Goal: Browse casually

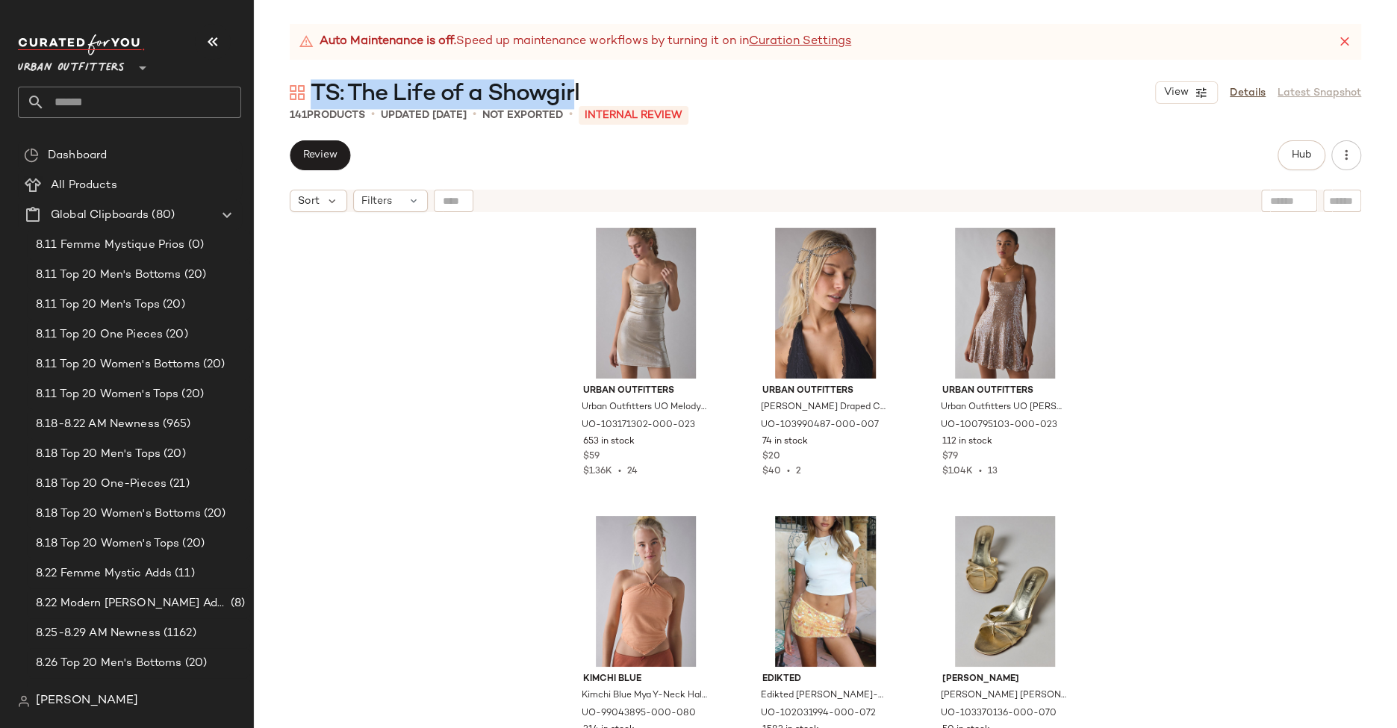
drag, startPoint x: 575, startPoint y: 95, endPoint x: 313, endPoint y: 89, distance: 261.3
click at [313, 89] on span "TS: The Life of a Showgirl" at bounding box center [445, 94] width 269 height 30
copy span "TS: The Life of a Showgir"
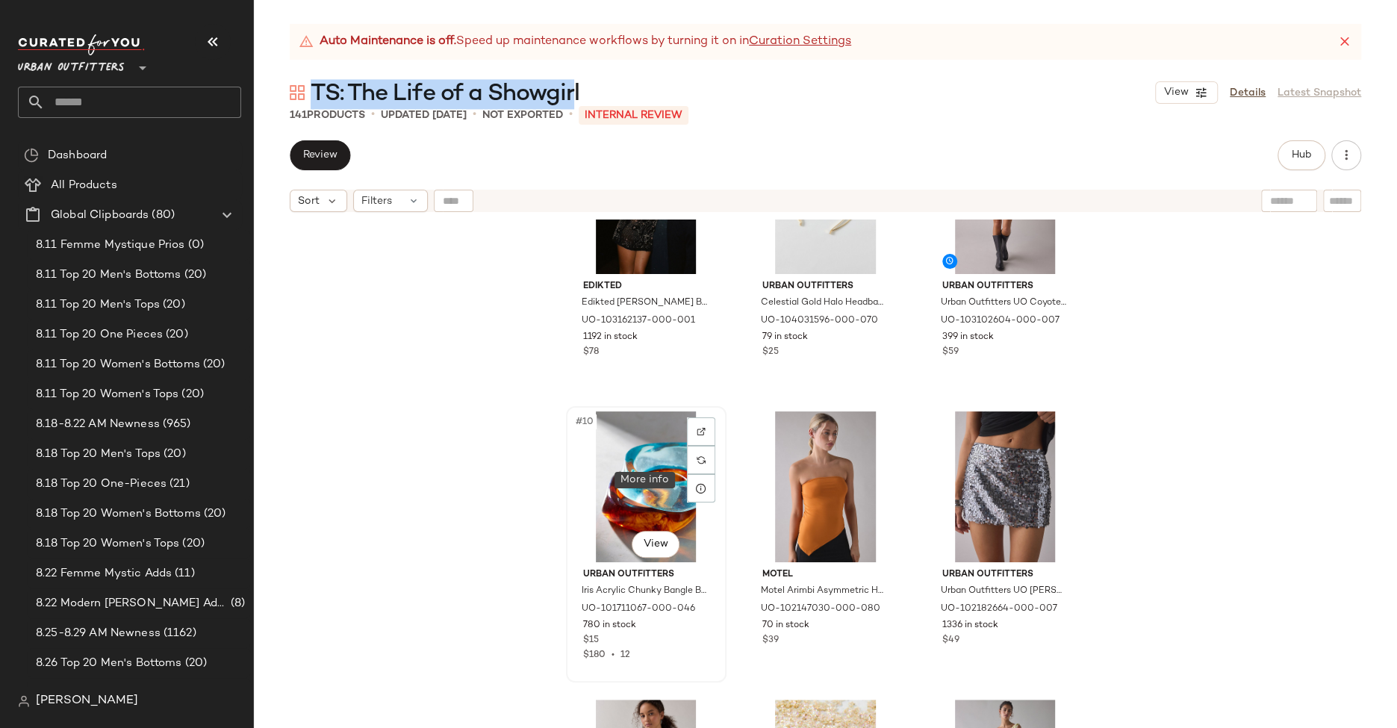
scroll to position [700, 0]
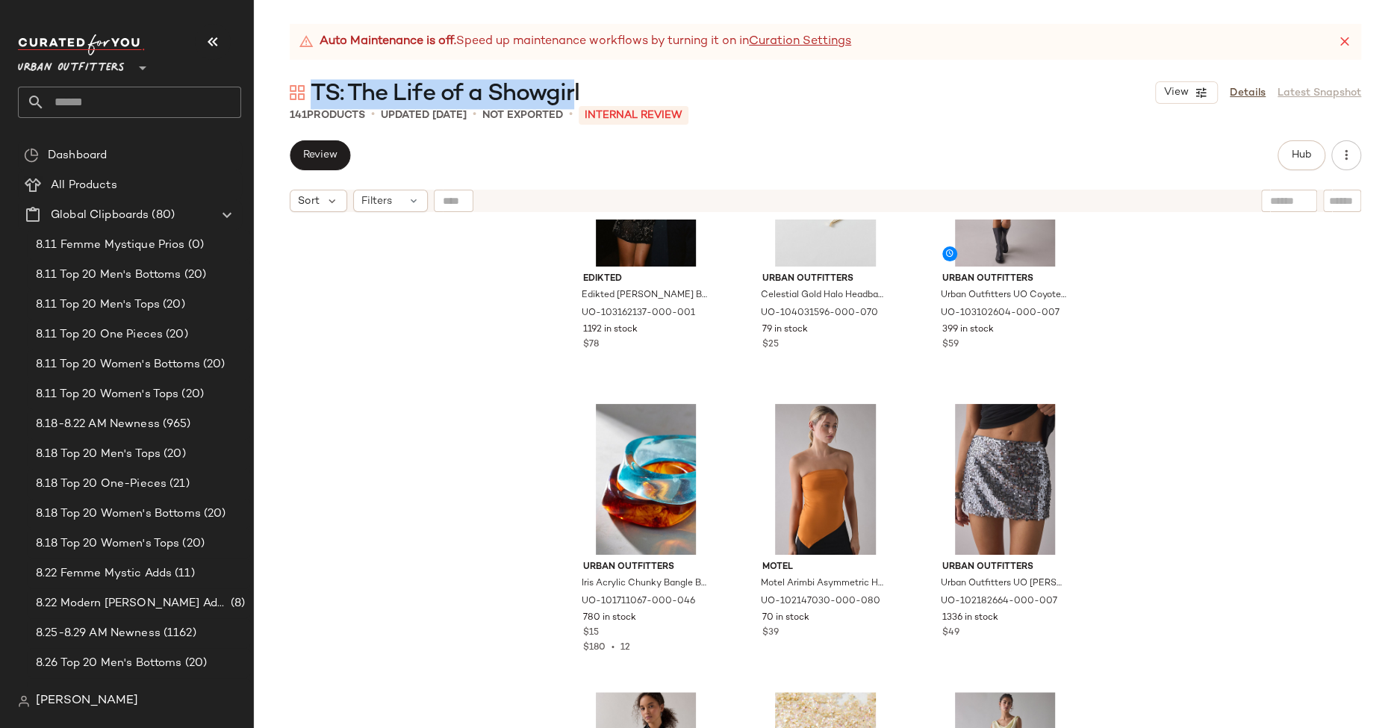
copy span "TS: The Life of a Showgir"
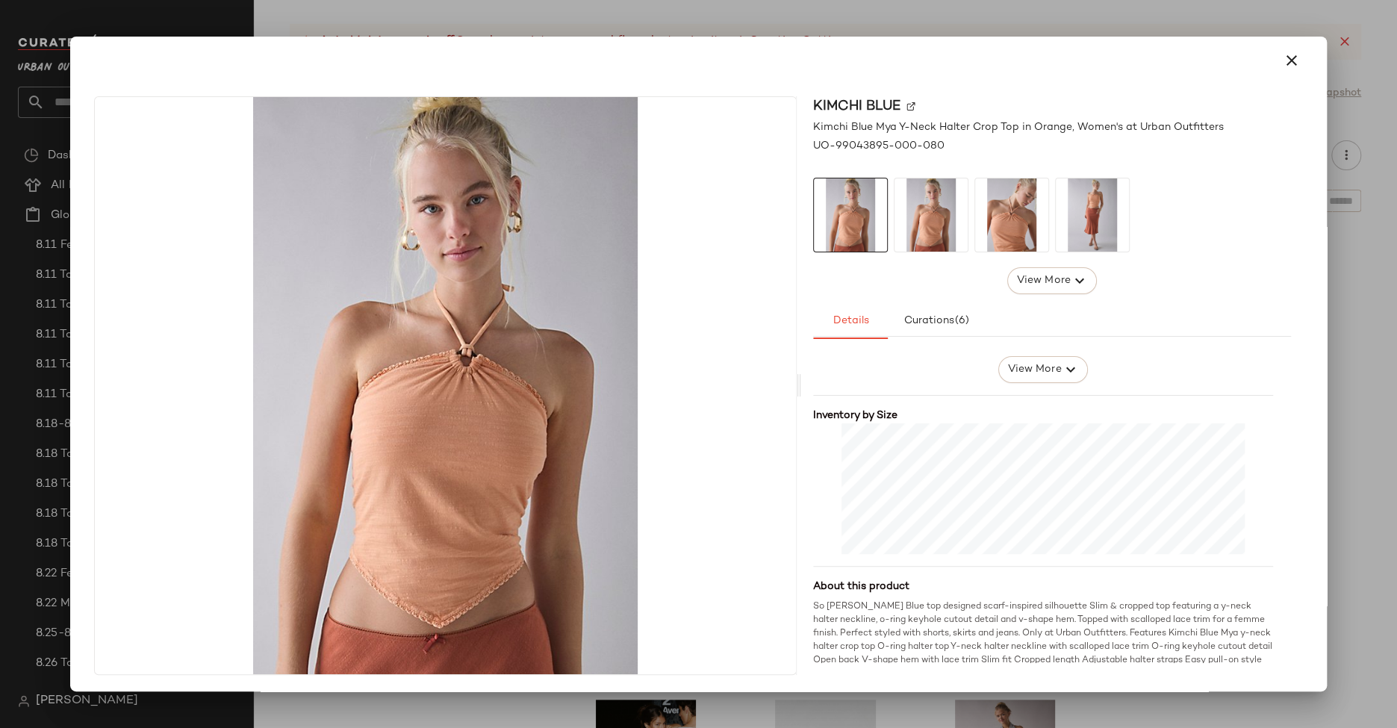
scroll to position [296, 0]
click at [995, 705] on div at bounding box center [698, 364] width 1397 height 728
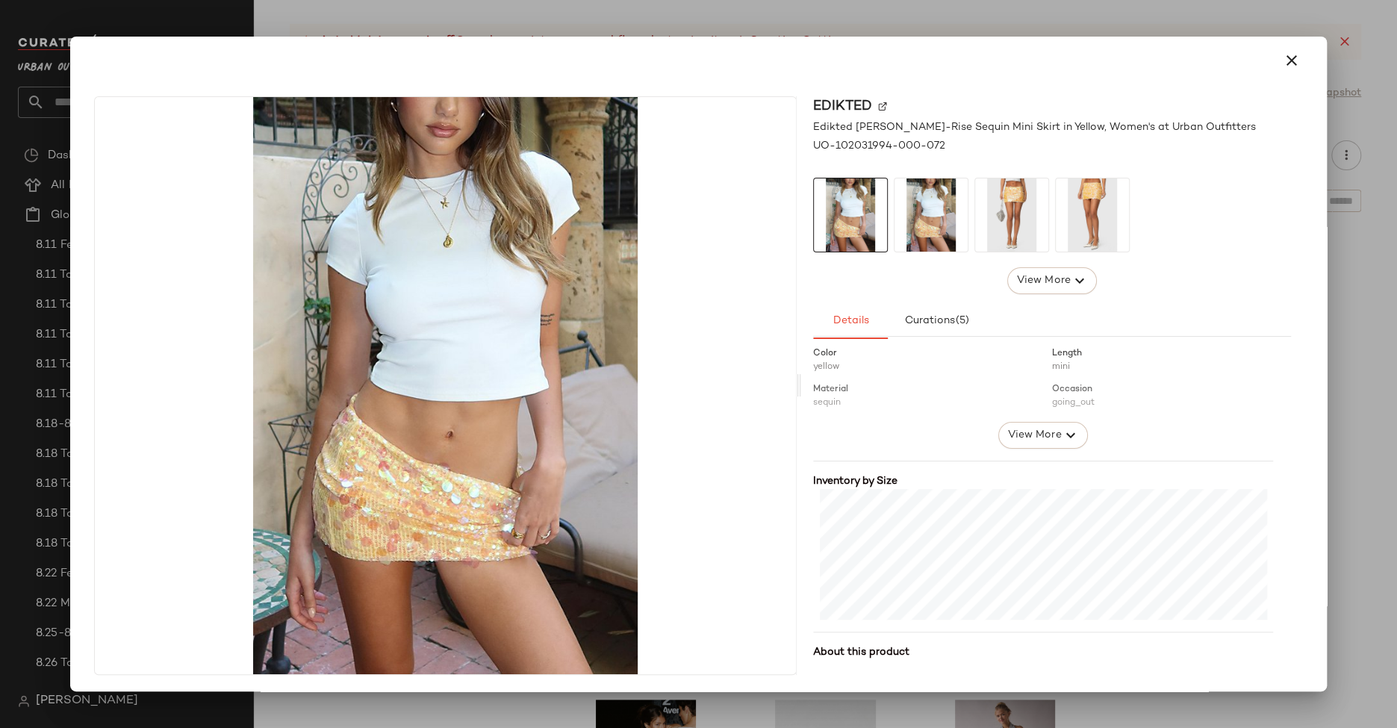
scroll to position [243, 0]
click at [899, 717] on div at bounding box center [698, 364] width 1397 height 728
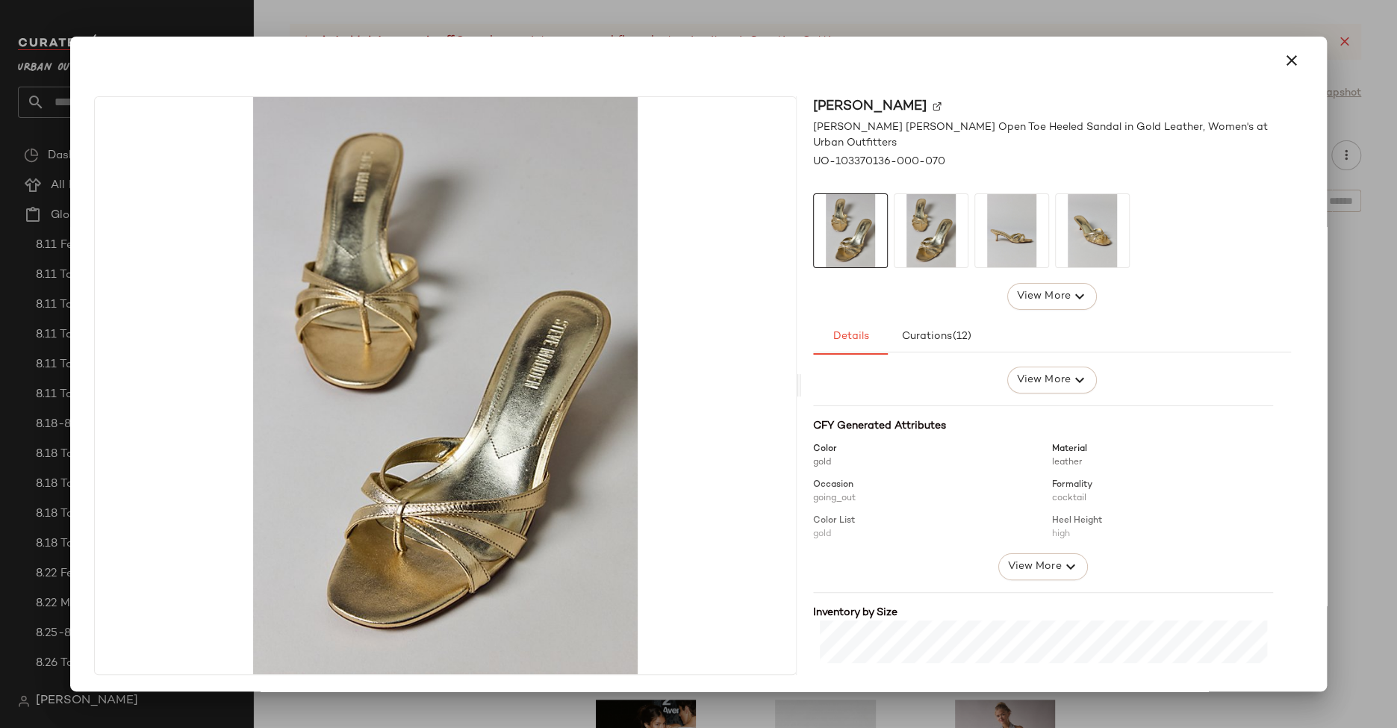
scroll to position [299, 0]
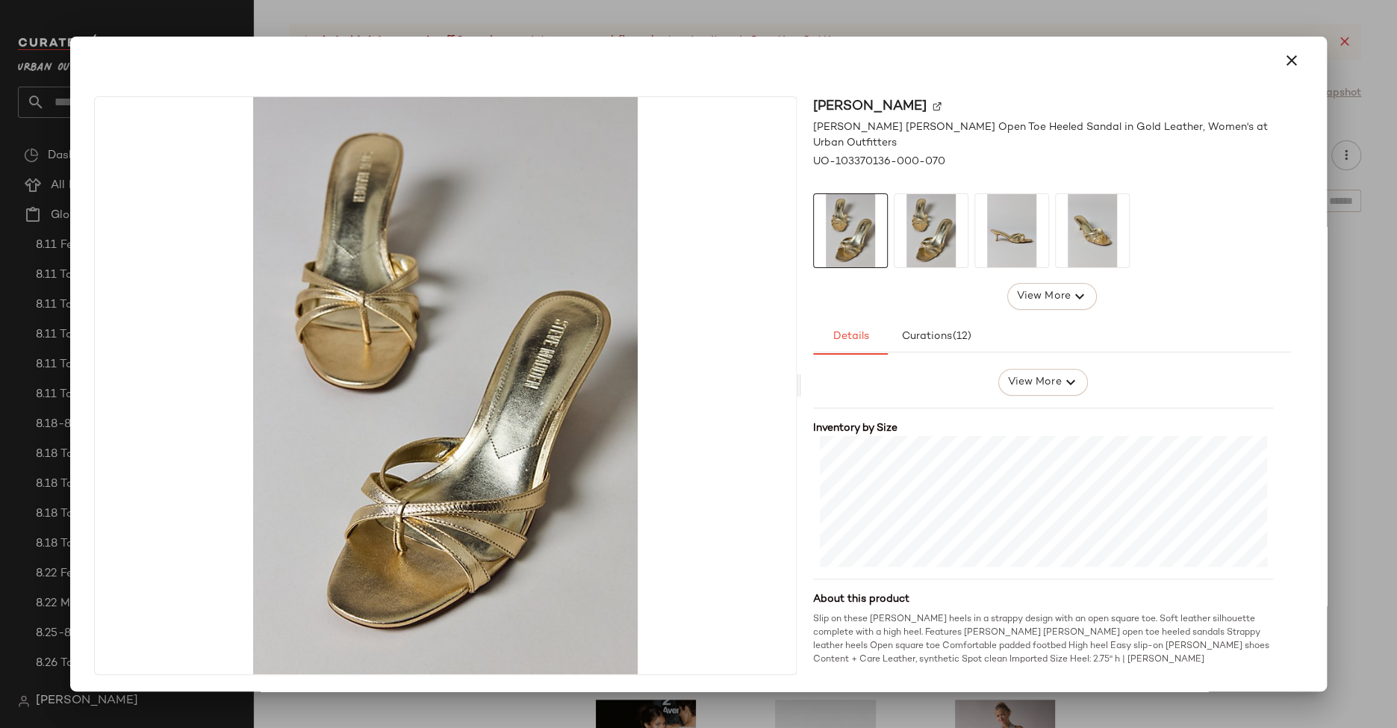
click at [983, 705] on div at bounding box center [698, 364] width 1397 height 728
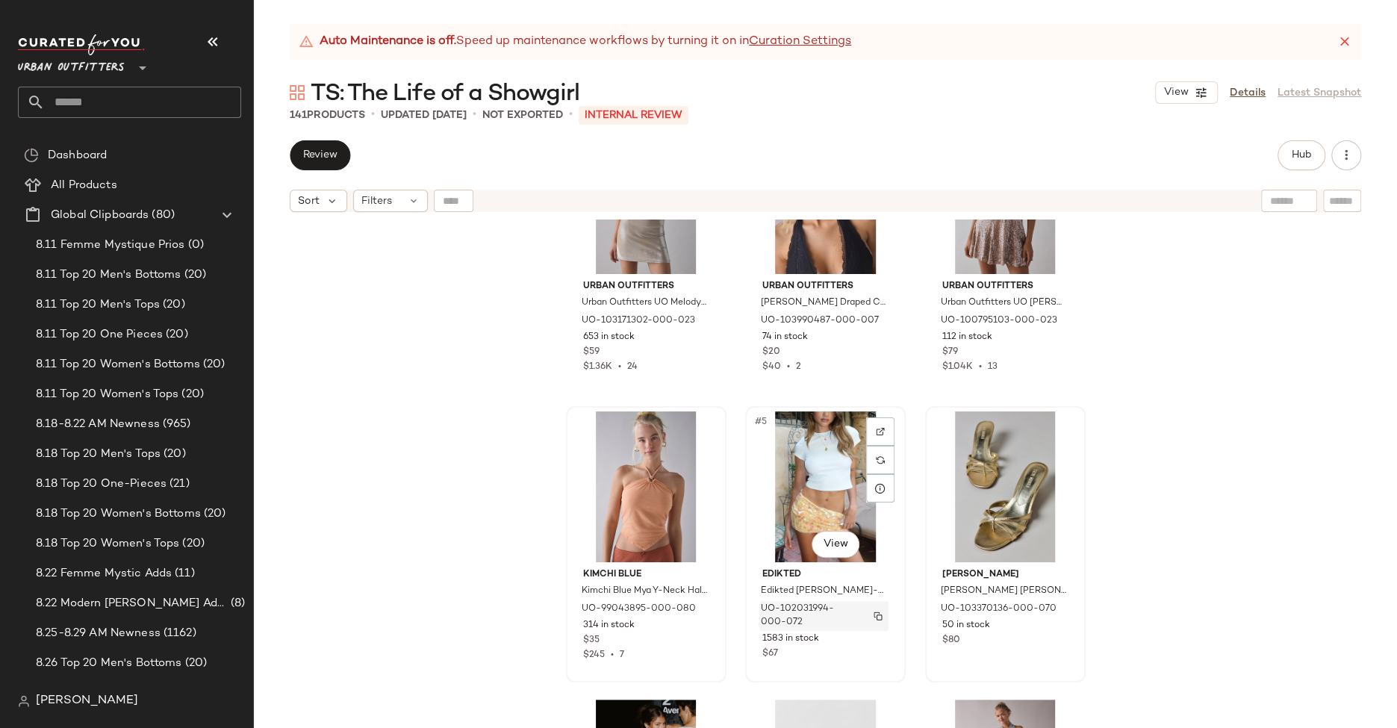
click at [873, 614] on img "button" at bounding box center [877, 615] width 9 height 9
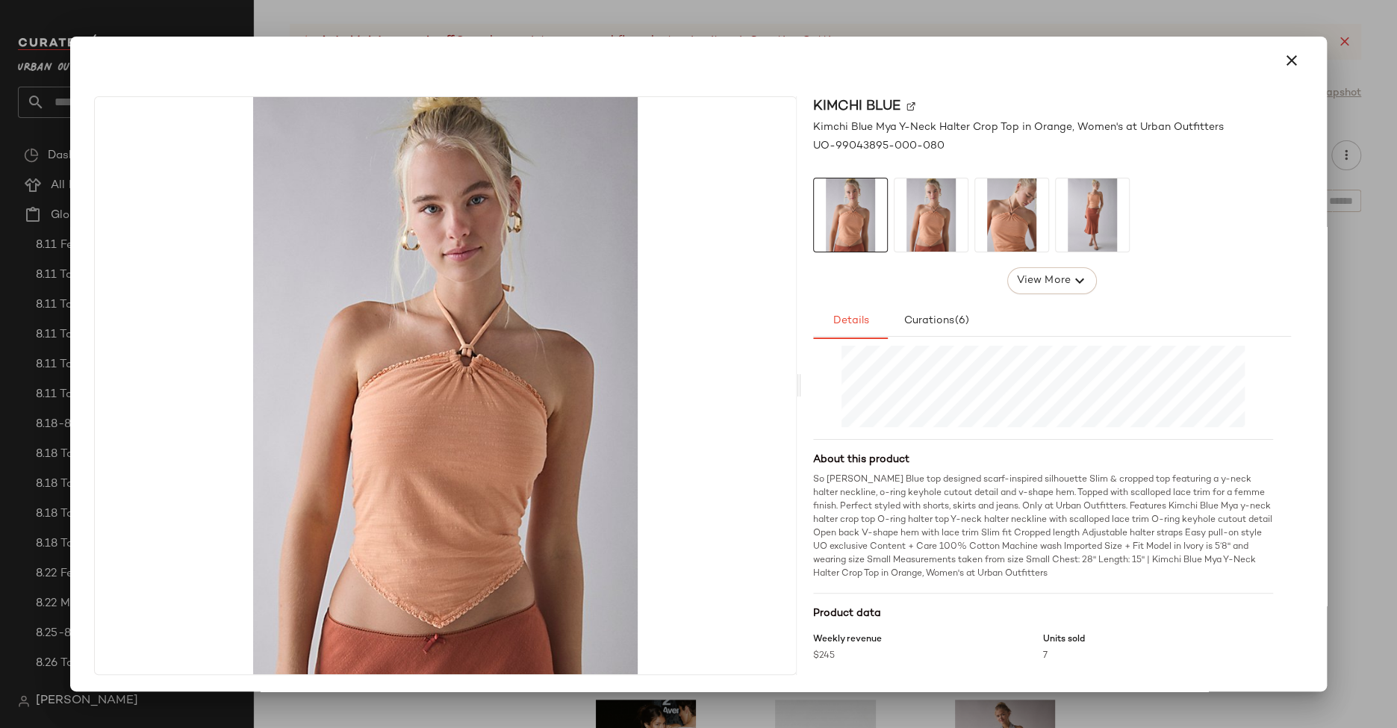
scroll to position [1, 0]
click at [865, 702] on div at bounding box center [698, 364] width 1397 height 728
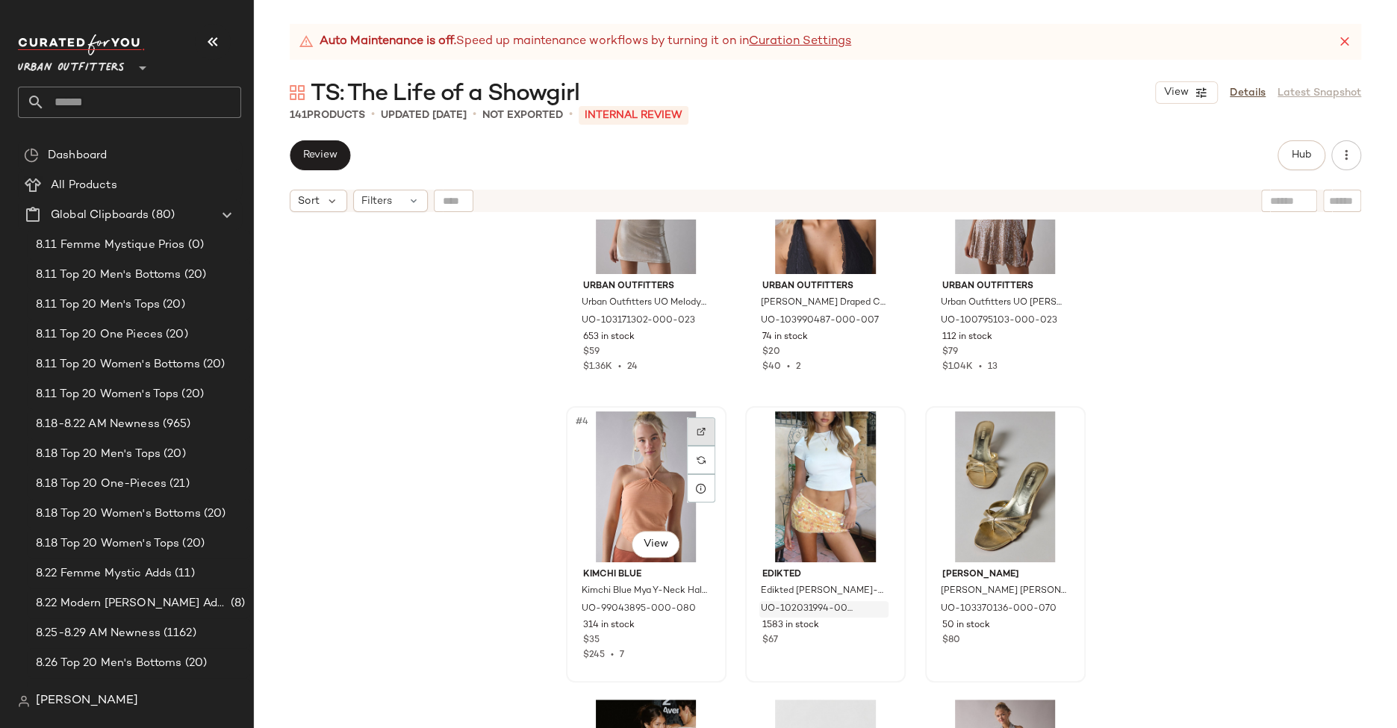
click at [697, 421] on div at bounding box center [701, 431] width 28 height 28
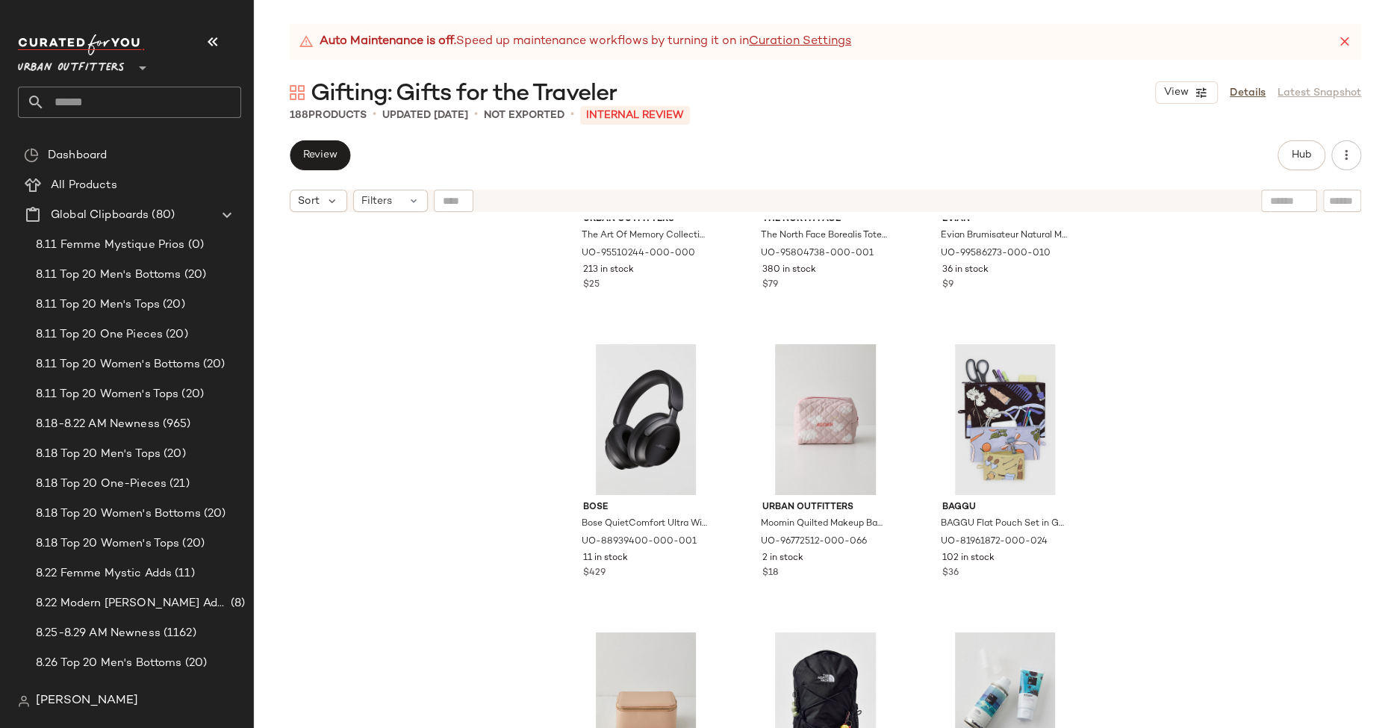
scroll to position [4123, 0]
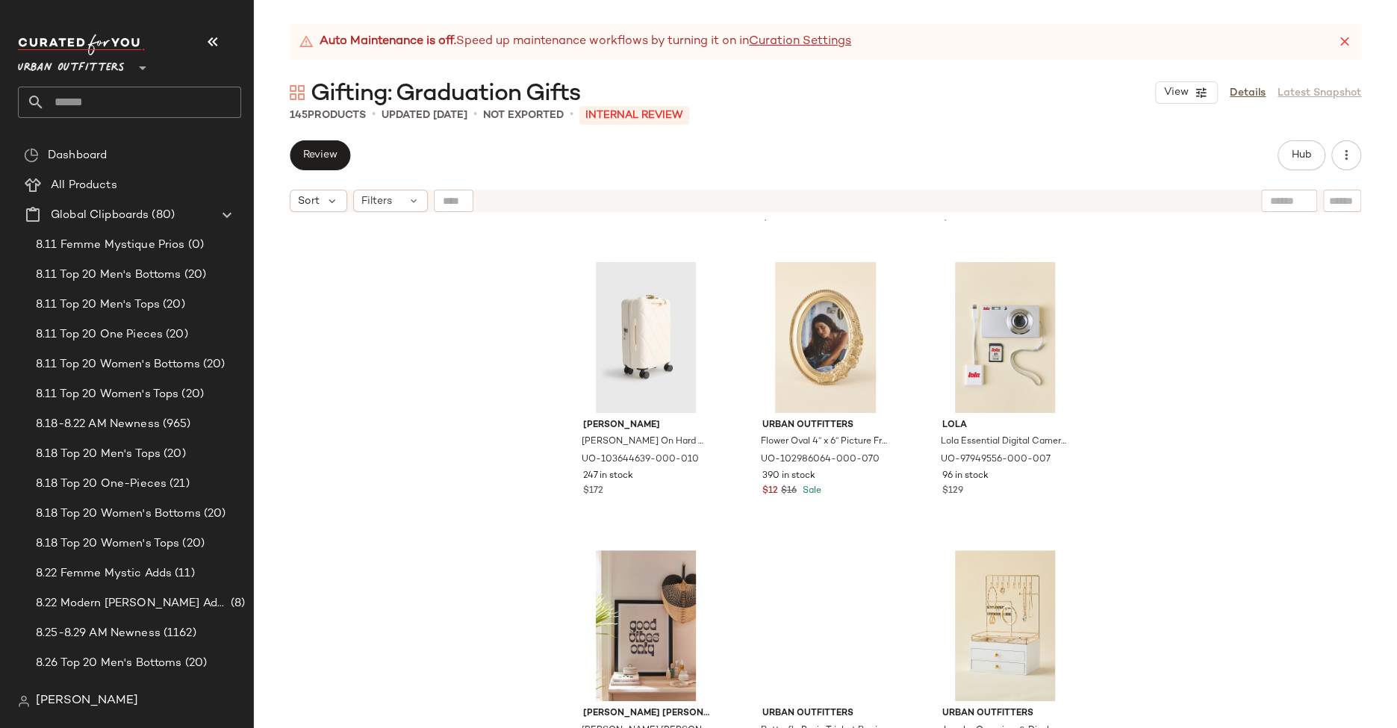
scroll to position [2108, 0]
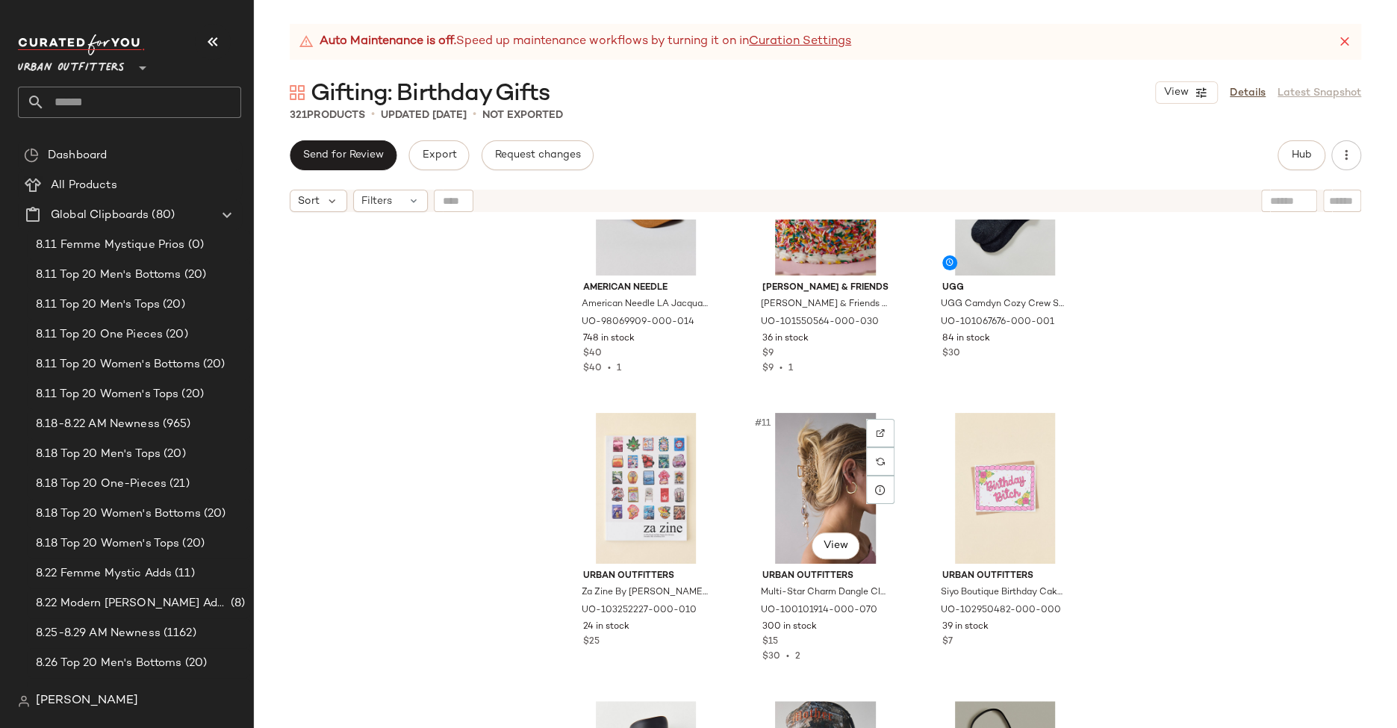
scroll to position [720, 0]
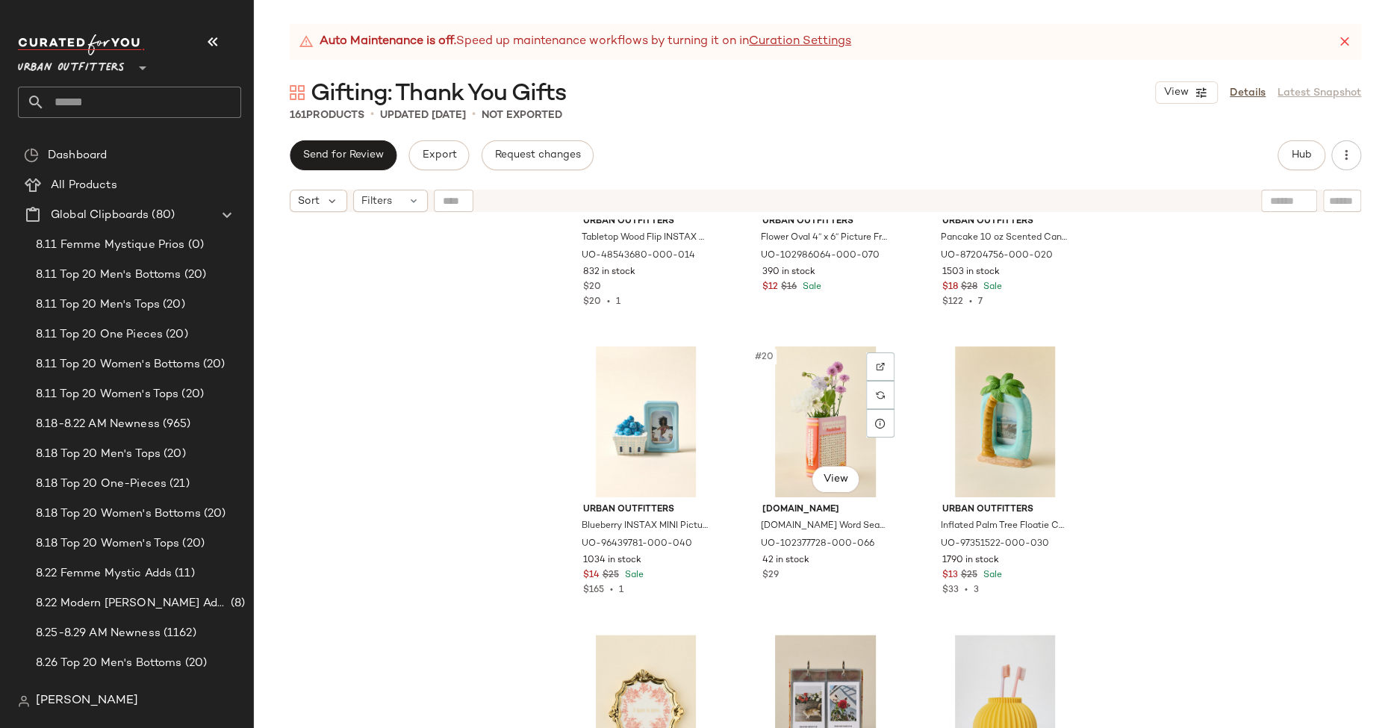
scroll to position [1633, 0]
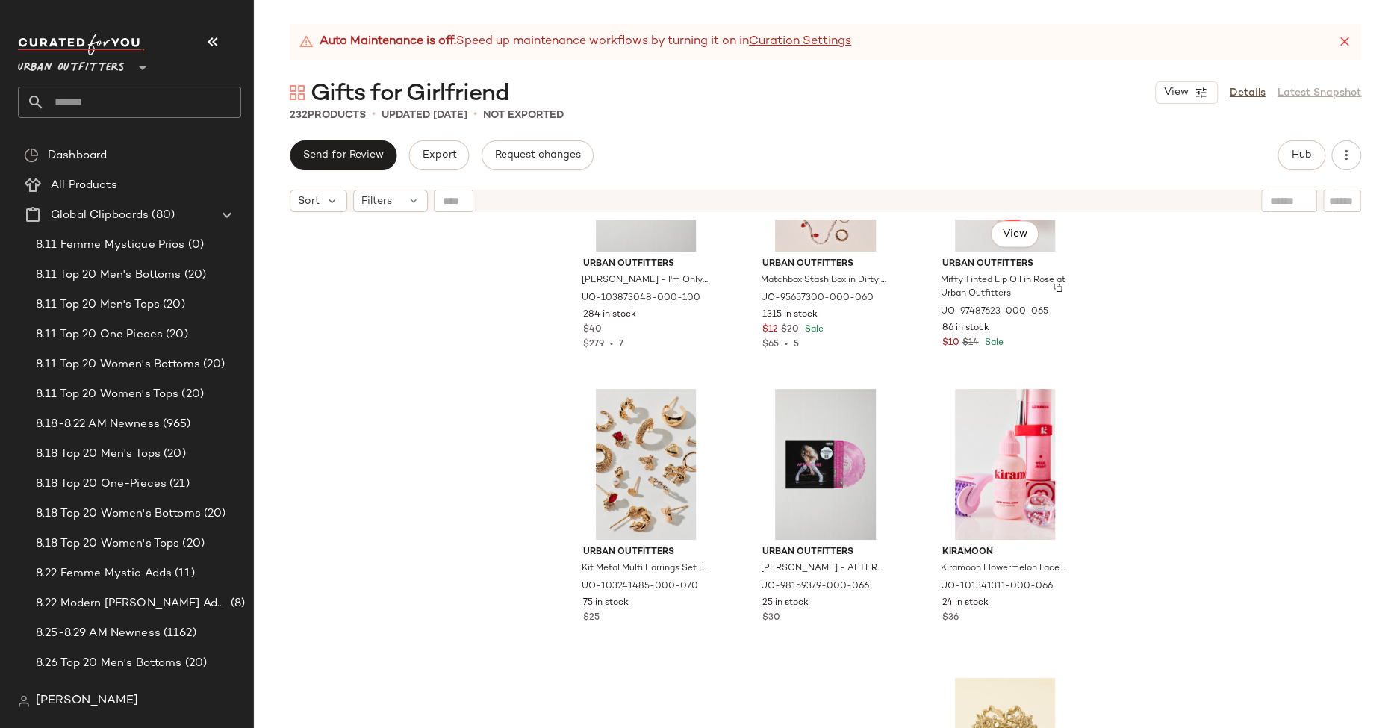
scroll to position [2236, 0]
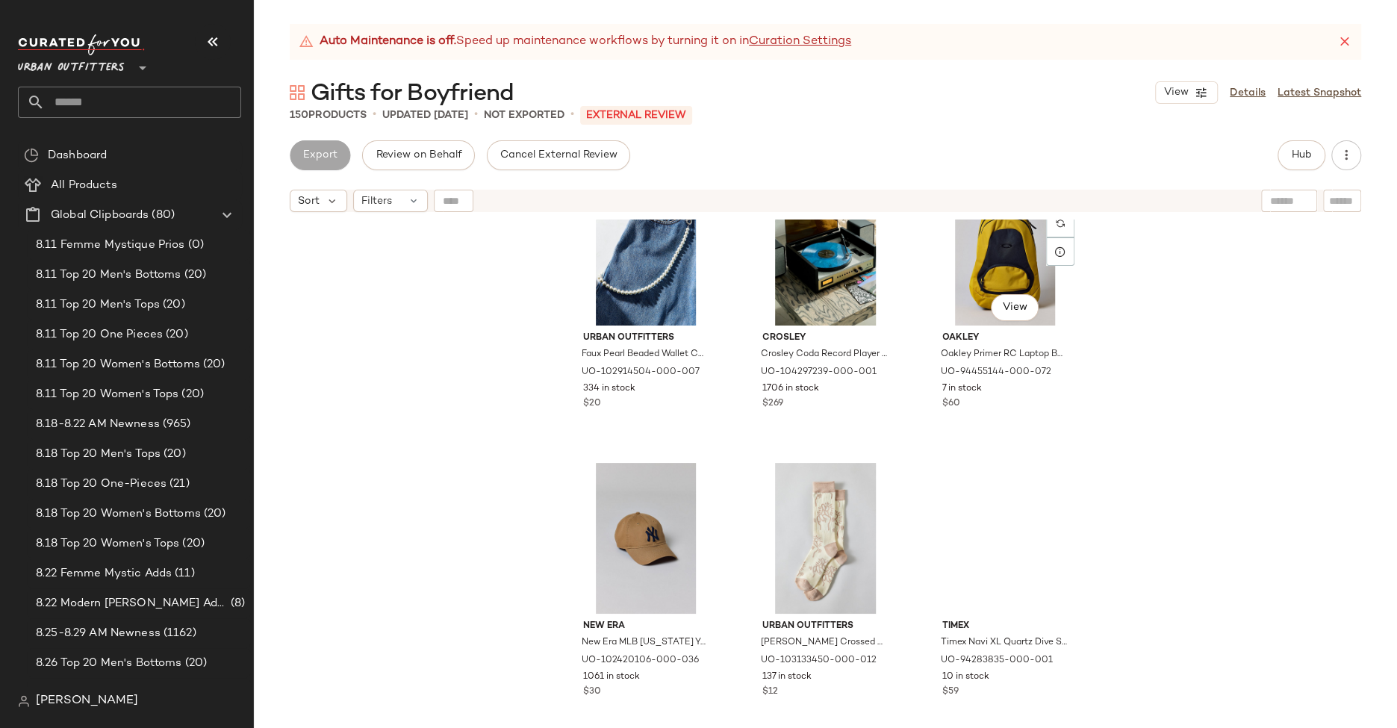
scroll to position [965, 0]
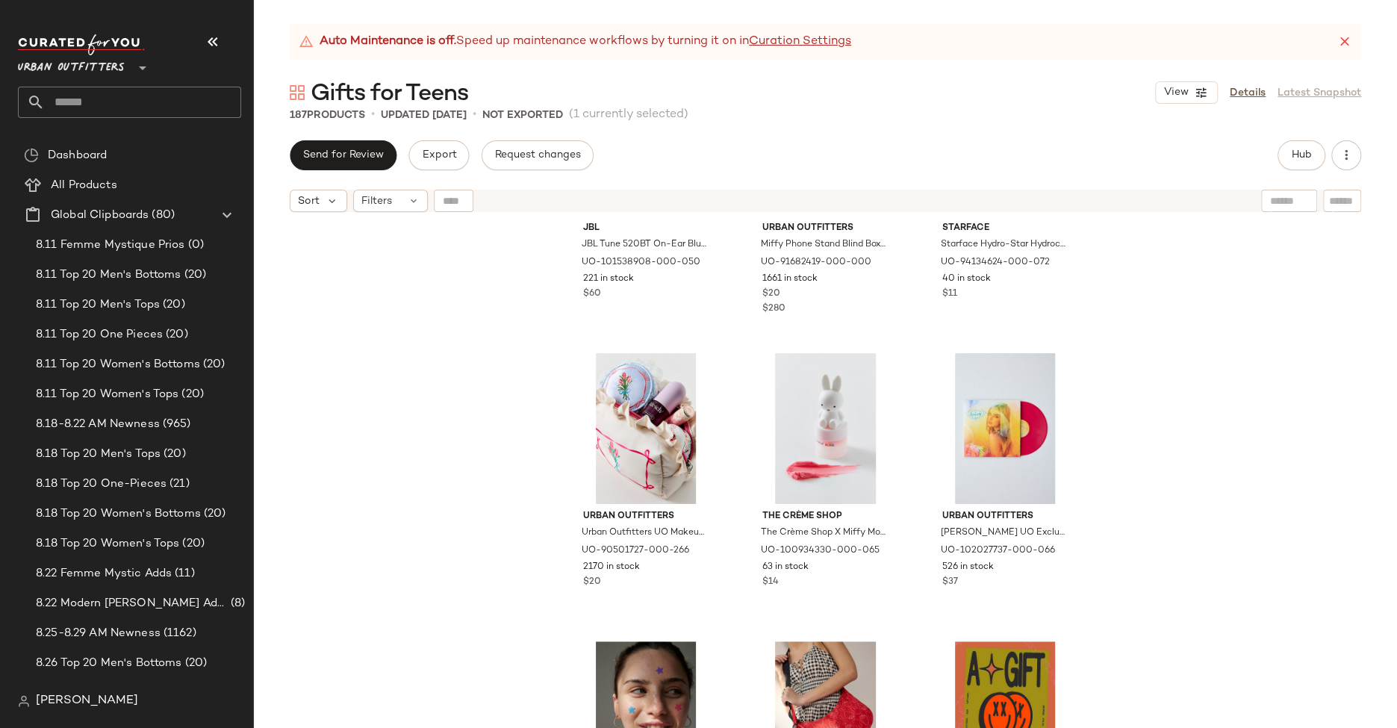
scroll to position [469, 0]
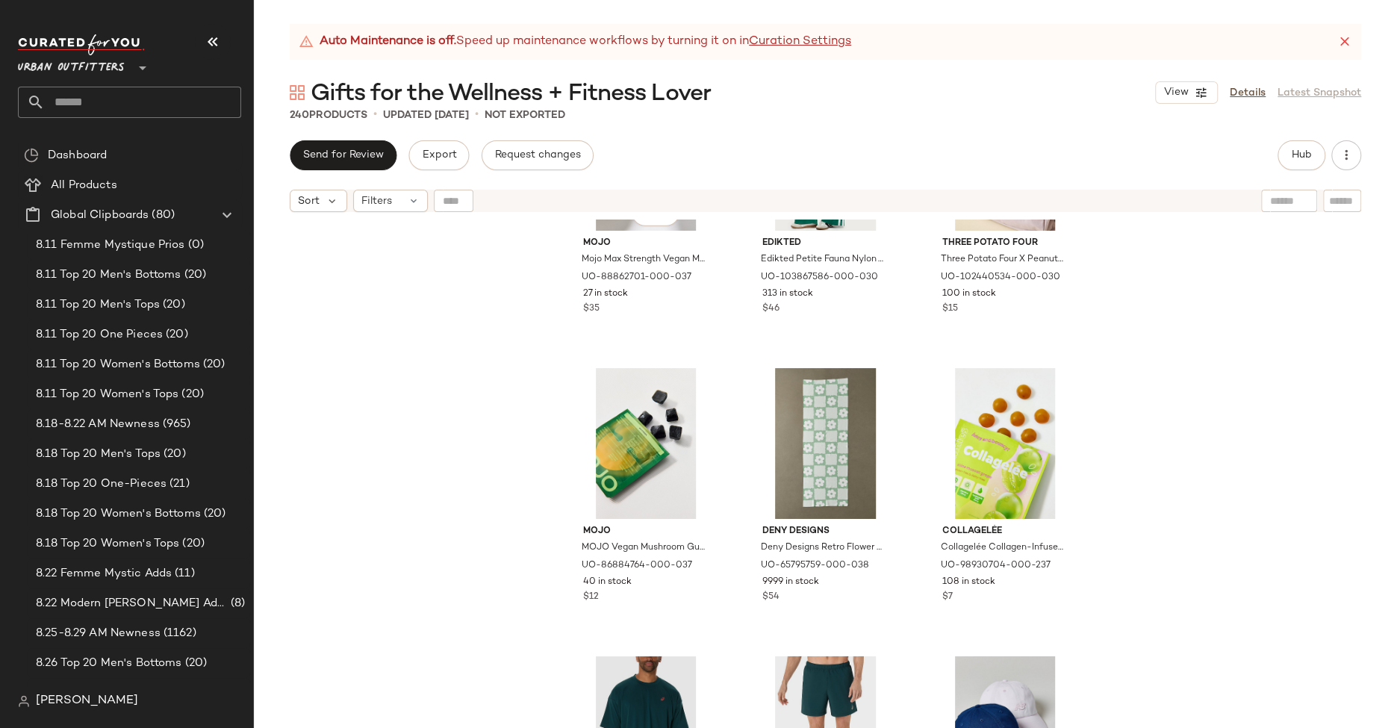
scroll to position [3331, 0]
